Goal: Check status: Check status

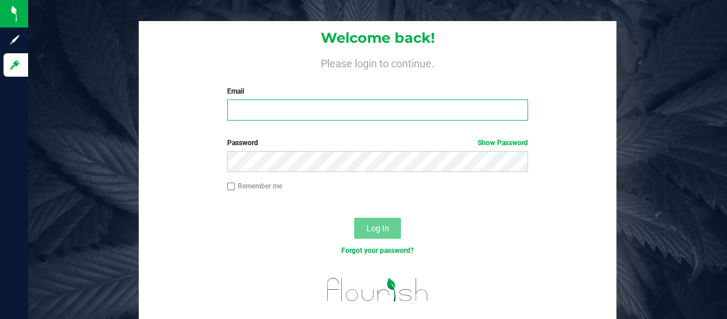
type input "jspell@gmcc.ga.gov"
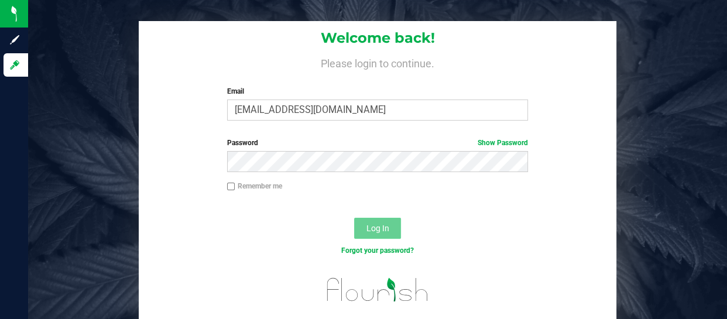
click at [377, 227] on span "Log In" at bounding box center [378, 228] width 23 height 9
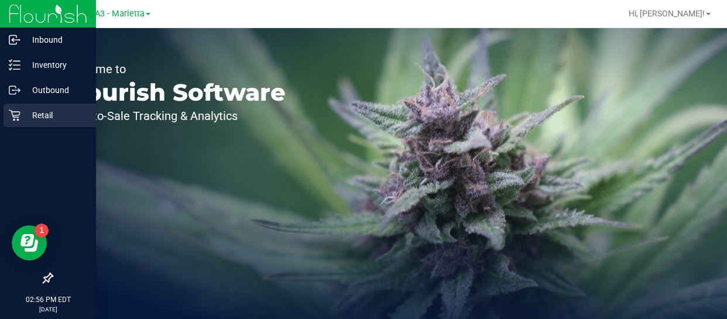
click at [55, 113] on p "Retail" at bounding box center [55, 115] width 70 height 14
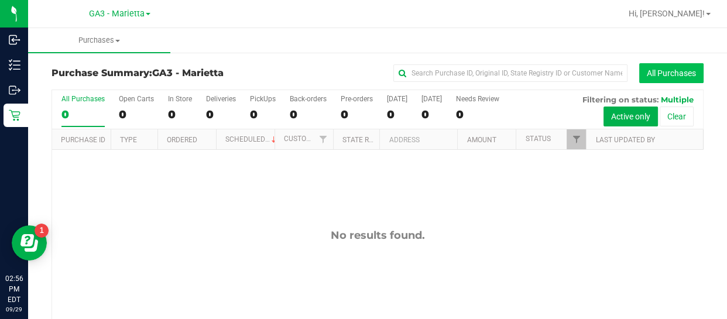
click at [662, 74] on button "All Purchases" at bounding box center [671, 73] width 64 height 20
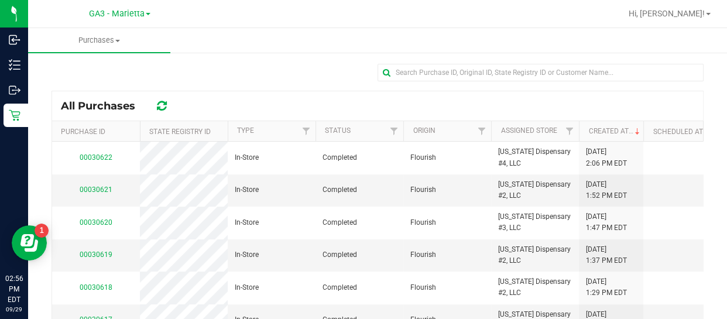
scroll to position [143, 0]
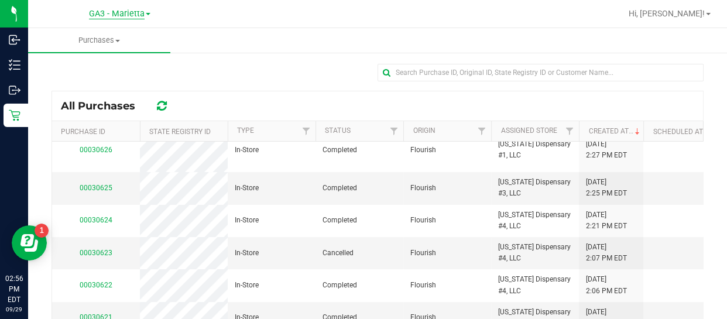
click at [138, 13] on span "GA3 - Marietta" at bounding box center [117, 14] width 56 height 11
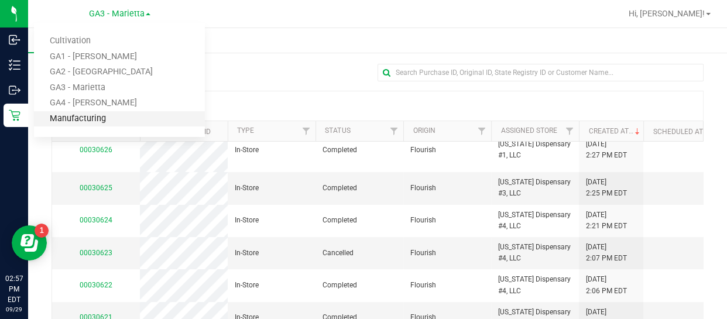
click at [105, 121] on link "Manufacturing" at bounding box center [119, 119] width 171 height 16
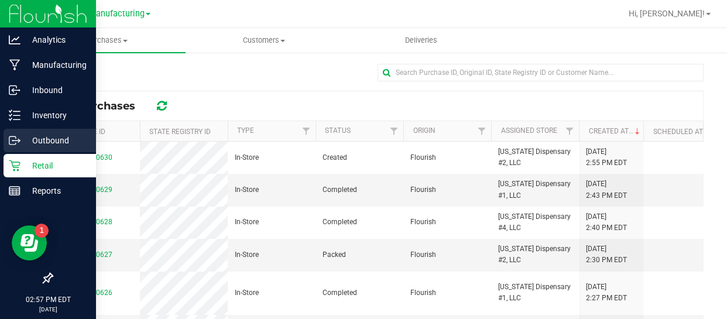
click at [43, 138] on p "Outbound" at bounding box center [55, 141] width 70 height 14
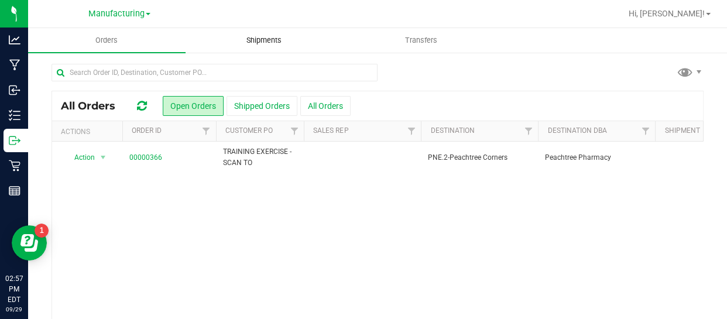
click at [272, 39] on span "Shipments" at bounding box center [264, 40] width 67 height 11
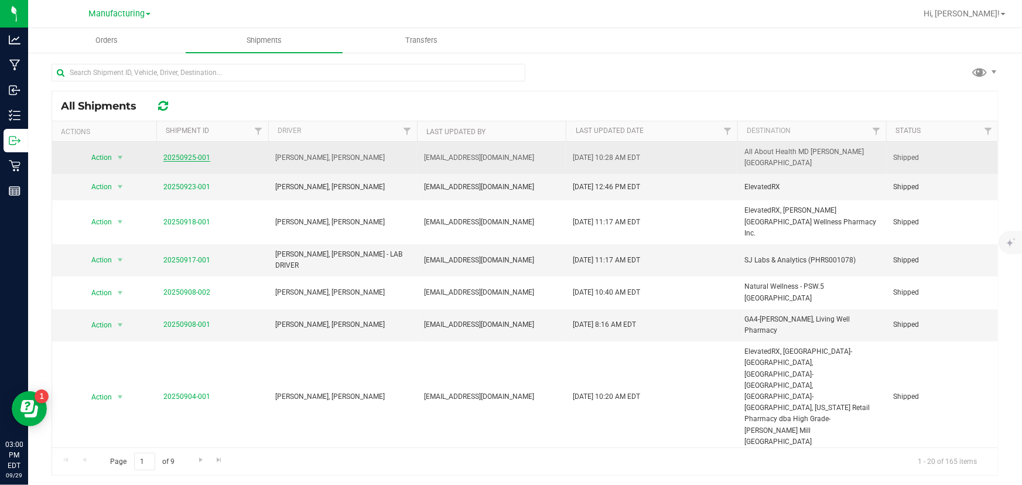
click at [185, 153] on link "20250925-001" at bounding box center [186, 157] width 47 height 8
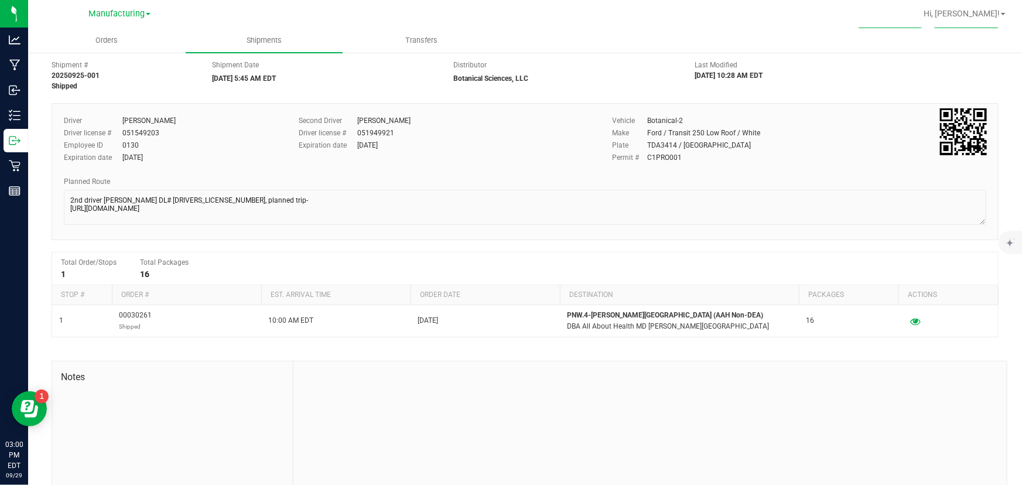
scroll to position [35, 0]
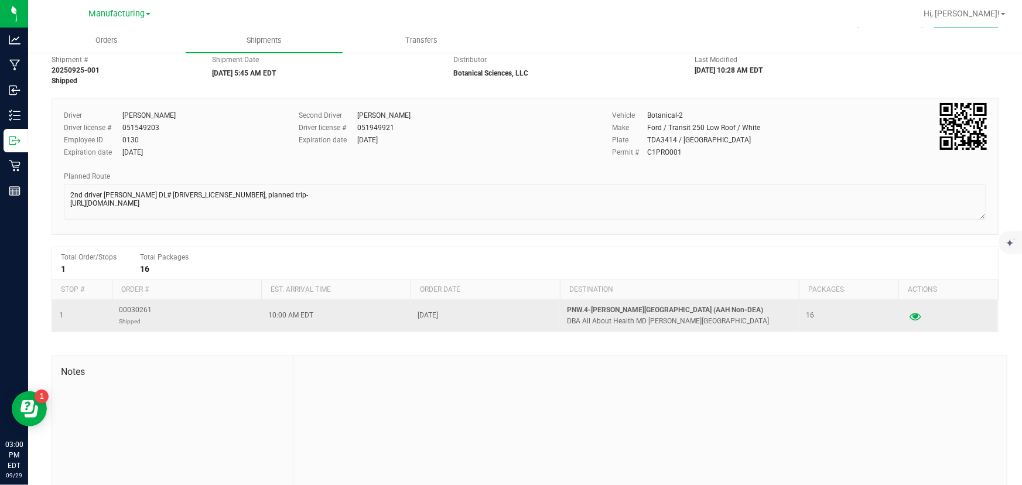
click at [727, 316] on icon "button" at bounding box center [914, 316] width 11 height 8
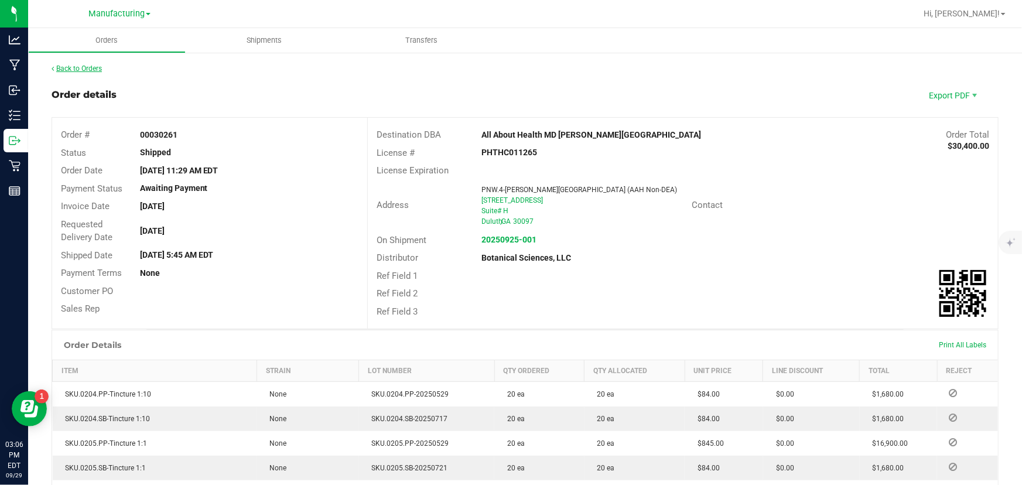
click at [73, 65] on link "Back to Orders" at bounding box center [77, 68] width 50 height 8
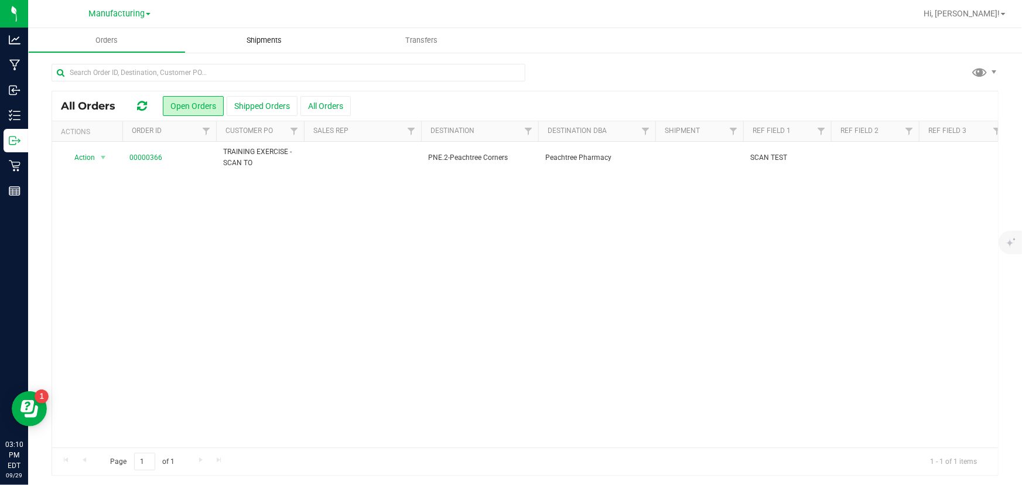
click at [258, 38] on span "Shipments" at bounding box center [264, 40] width 67 height 11
